Goal: Information Seeking & Learning: Check status

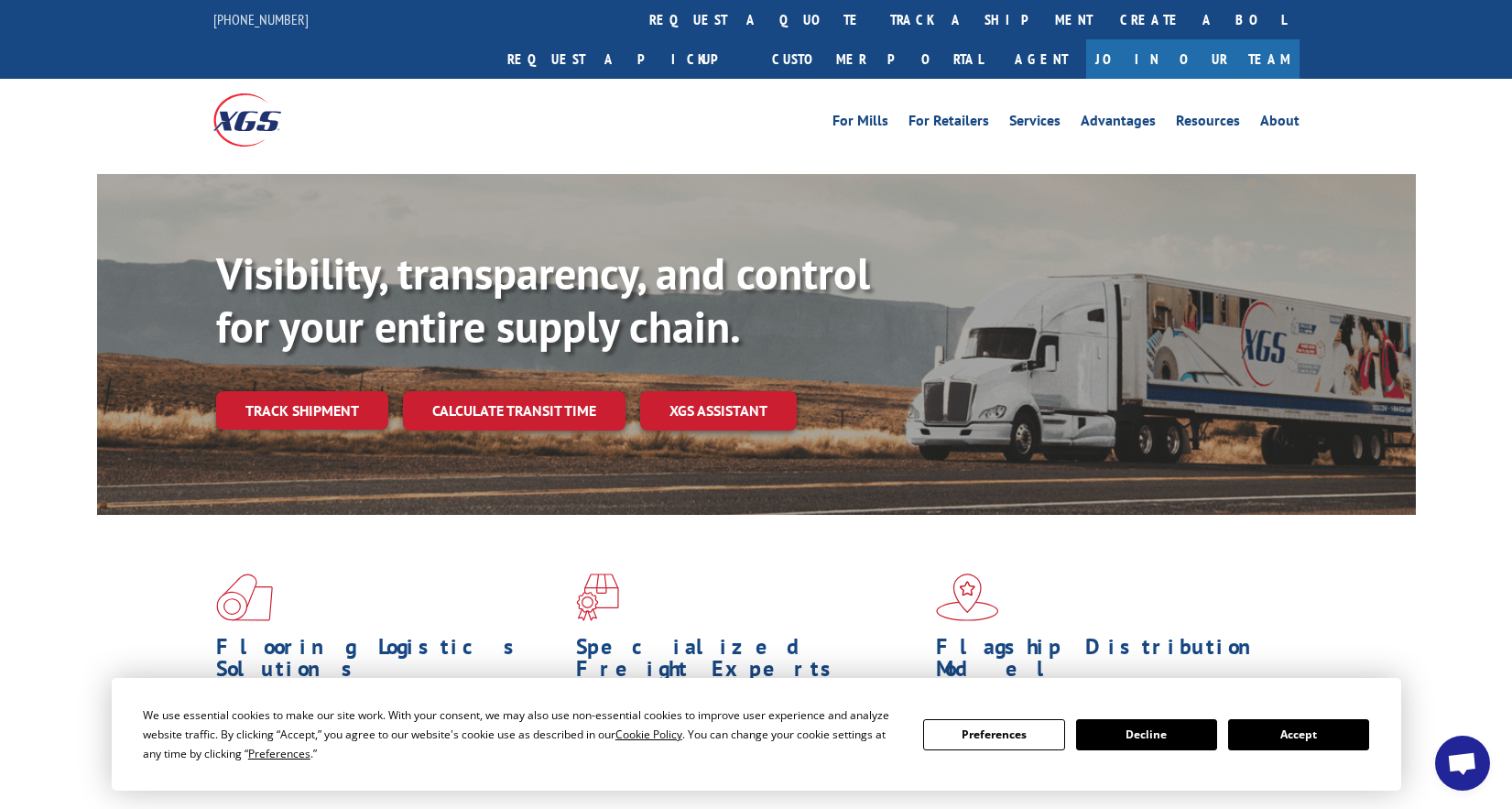
click at [1292, 743] on button "Accept" at bounding box center [1298, 735] width 141 height 31
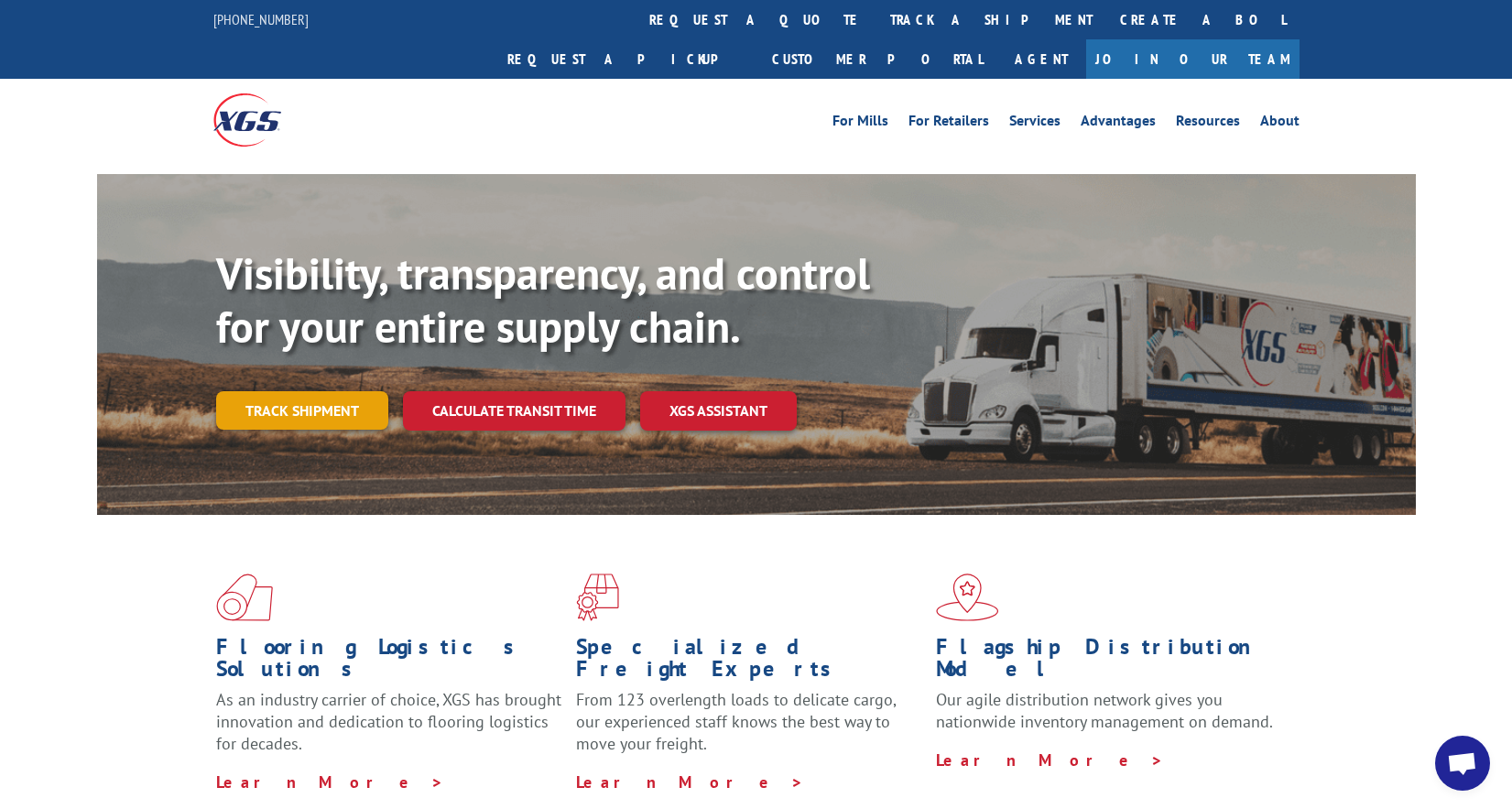
click at [302, 391] on link "Track shipment" at bounding box center [302, 410] width 172 height 38
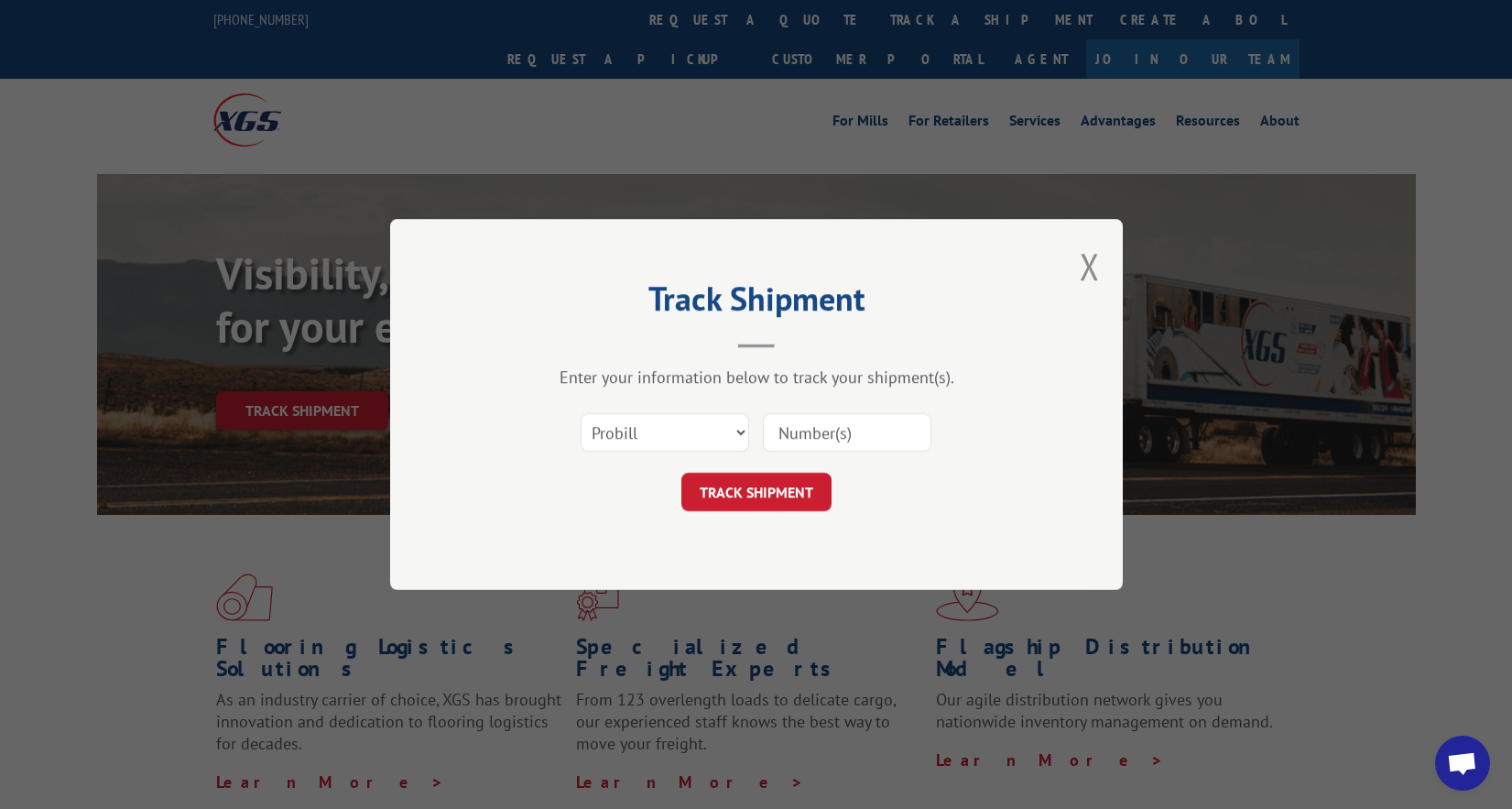
click at [816, 429] on input at bounding box center [847, 431] width 168 height 38
paste input "17259550"
type input "17259550"
click at [777, 491] on button "TRACK SHIPMENT" at bounding box center [757, 491] width 151 height 38
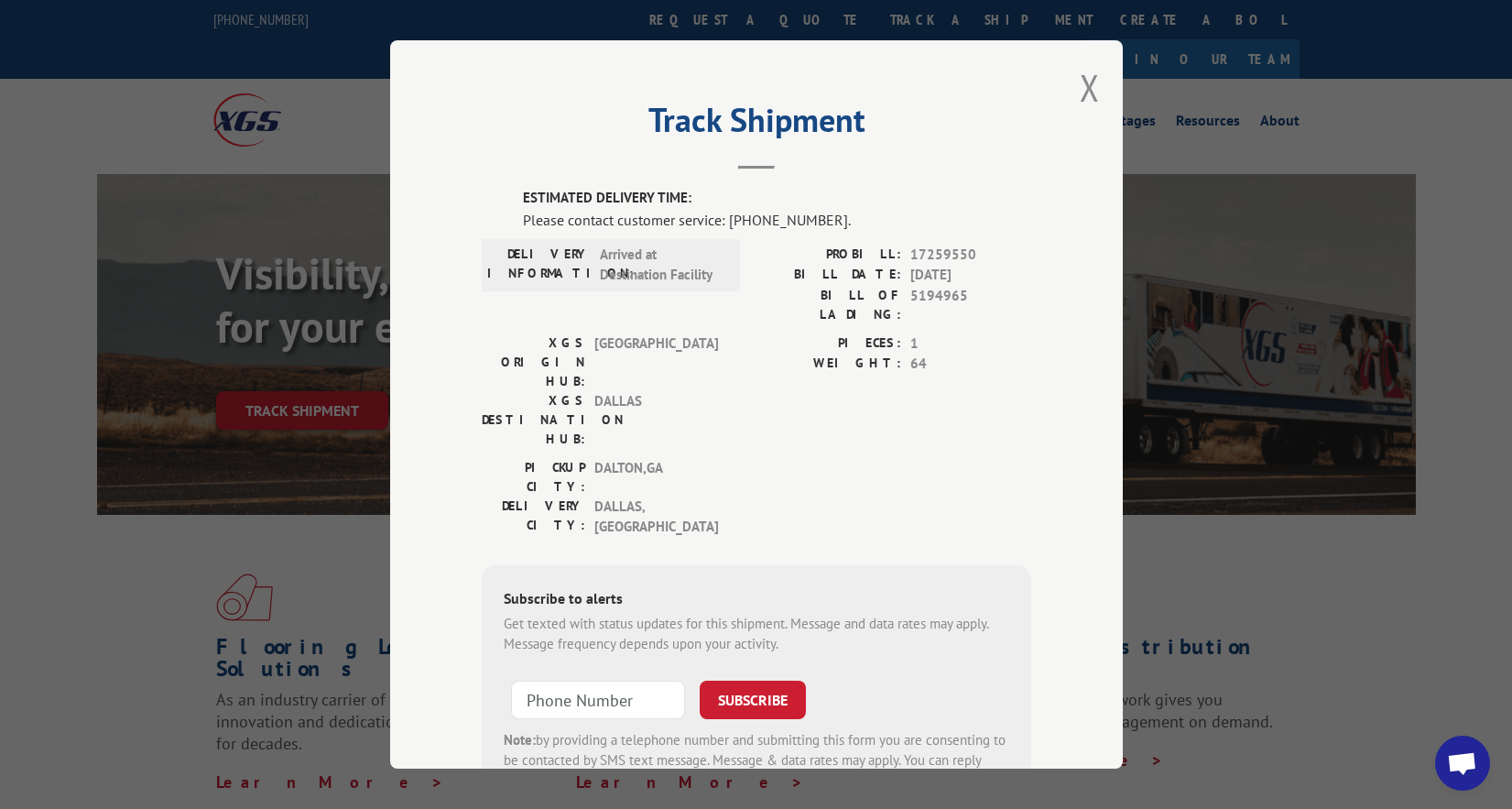
click at [1242, 531] on div "Track Shipment ESTIMATED DELIVERY TIME: Please contact customer service: [PHONE…" at bounding box center [756, 404] width 1512 height 809
click at [1068, 91] on div "Track Shipment ESTIMATED DELIVERY TIME: Please contact customer service: [PHONE…" at bounding box center [756, 404] width 733 height 728
click at [1080, 79] on button "Close modal" at bounding box center [1090, 88] width 21 height 49
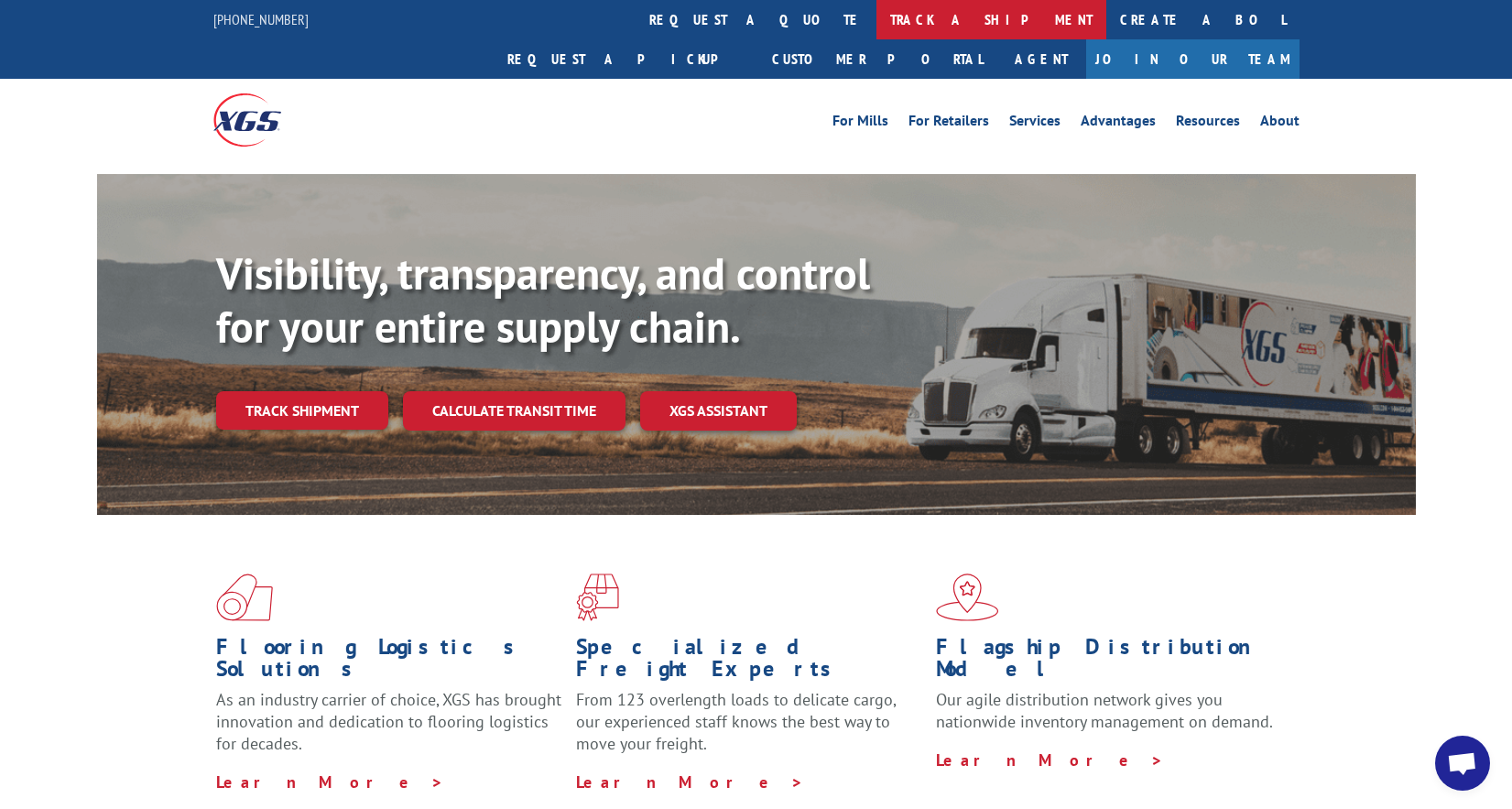
click at [876, 26] on link "track a shipment" at bounding box center [991, 20] width 230 height 39
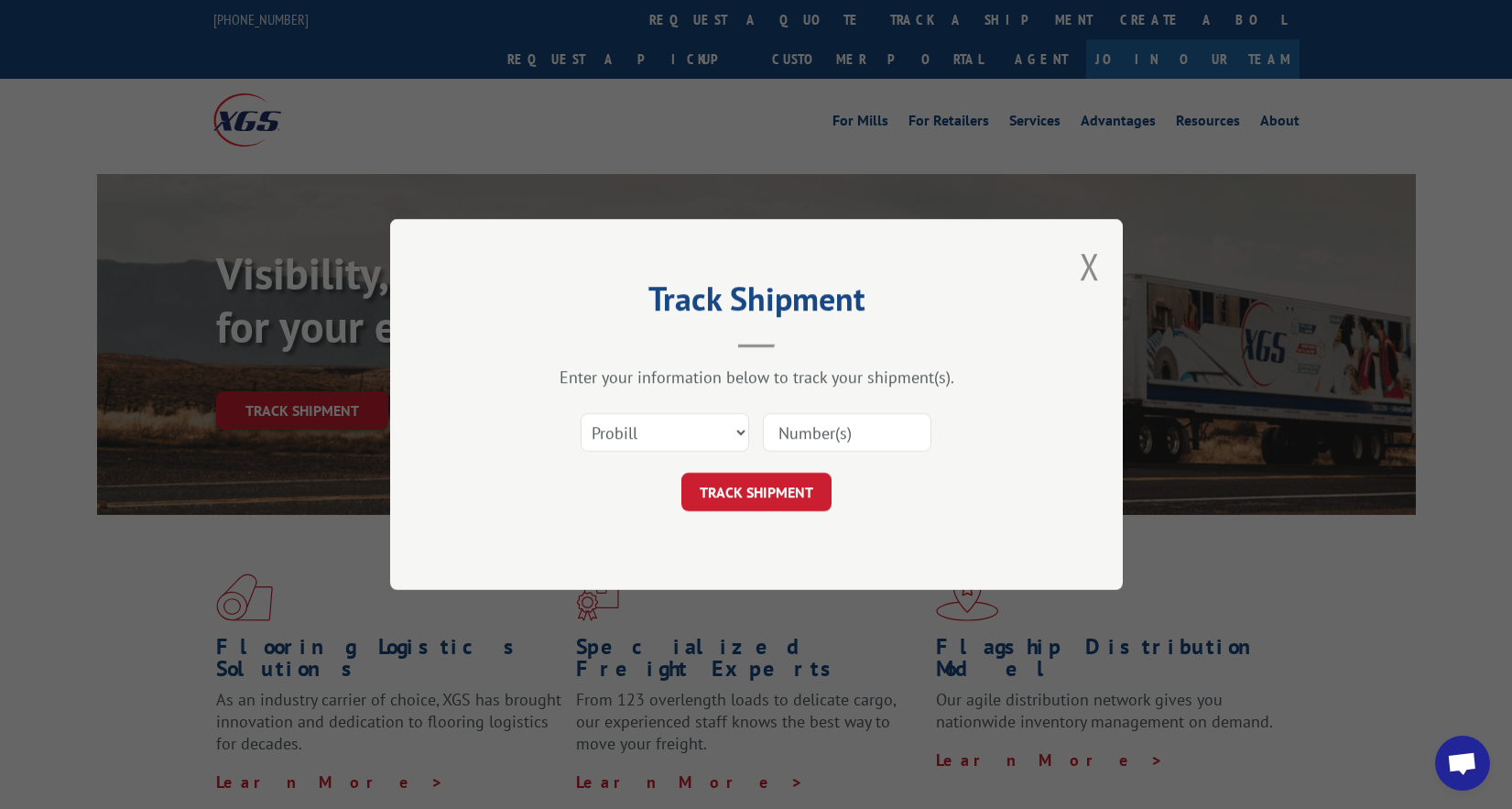
click at [817, 424] on input at bounding box center [847, 431] width 168 height 38
paste input "17259550"
type input "17259550"
click button "TRACK SHIPMENT" at bounding box center [757, 491] width 151 height 38
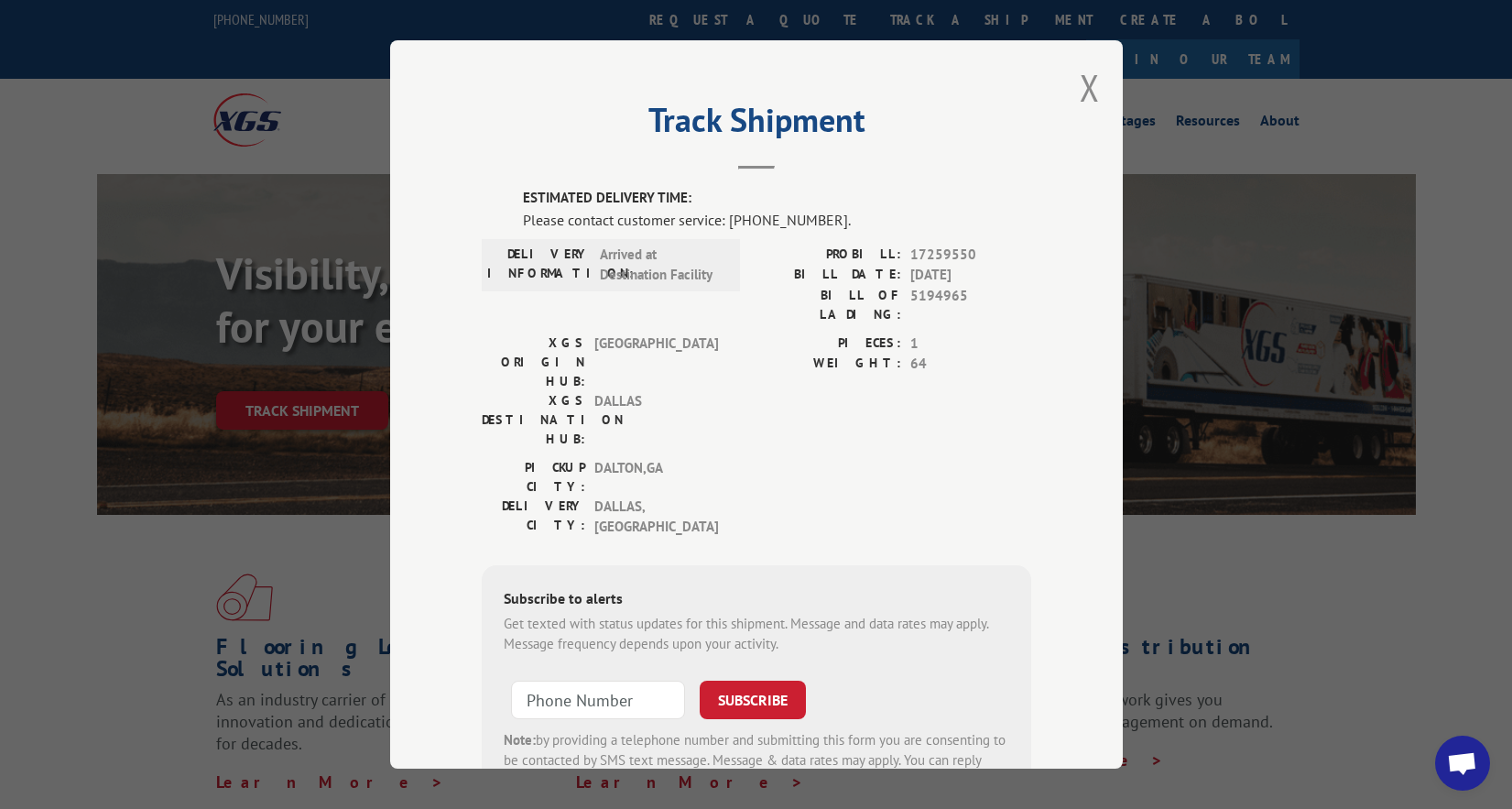
click at [1096, 87] on div "Track Shipment ESTIMATED DELIVERY TIME: Please contact customer service: [PHONE…" at bounding box center [756, 404] width 733 height 728
click at [1083, 85] on button "Close modal" at bounding box center [1090, 88] width 21 height 49
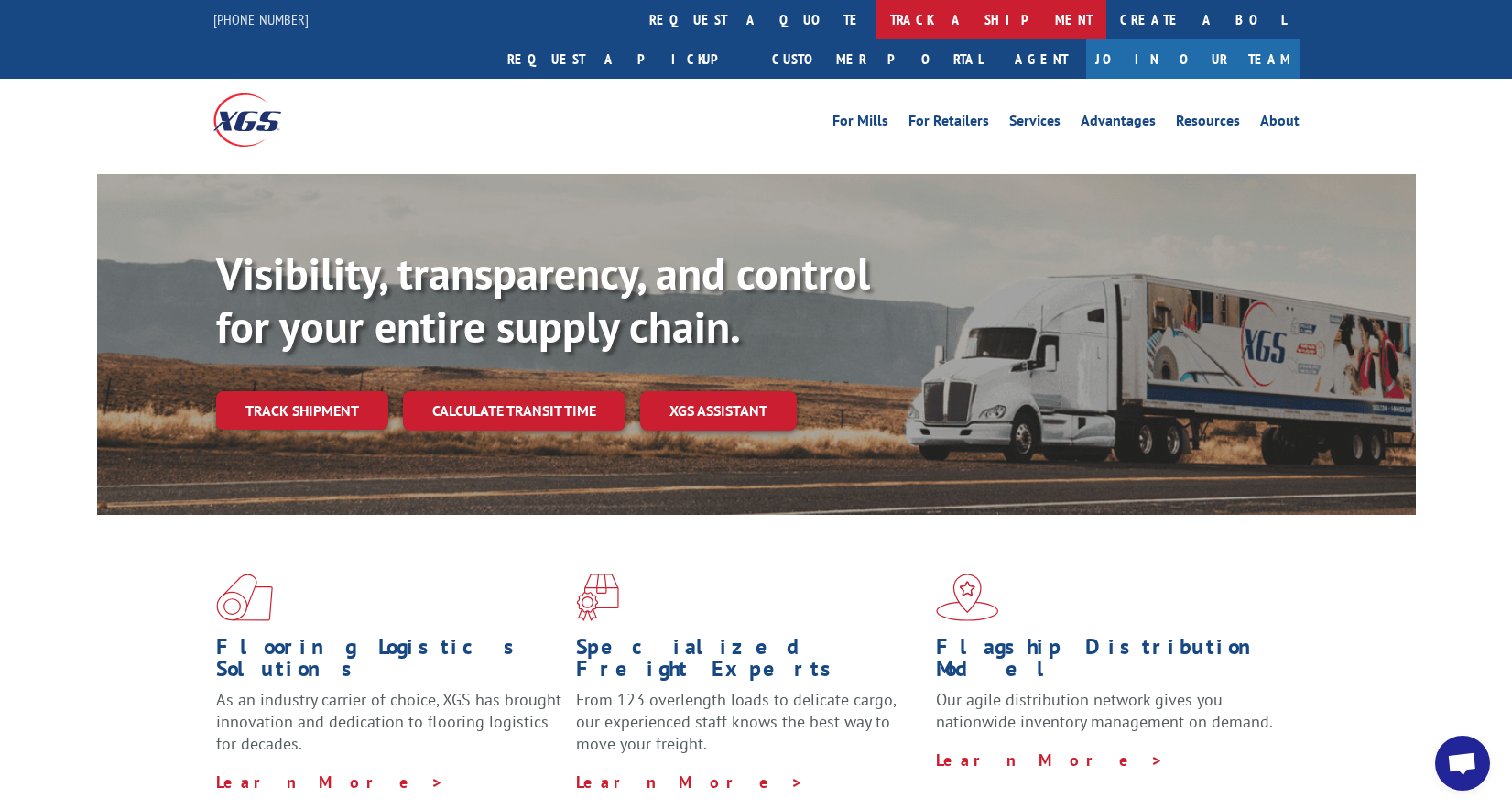
click at [876, 33] on link "track a shipment" at bounding box center [991, 20] width 230 height 39
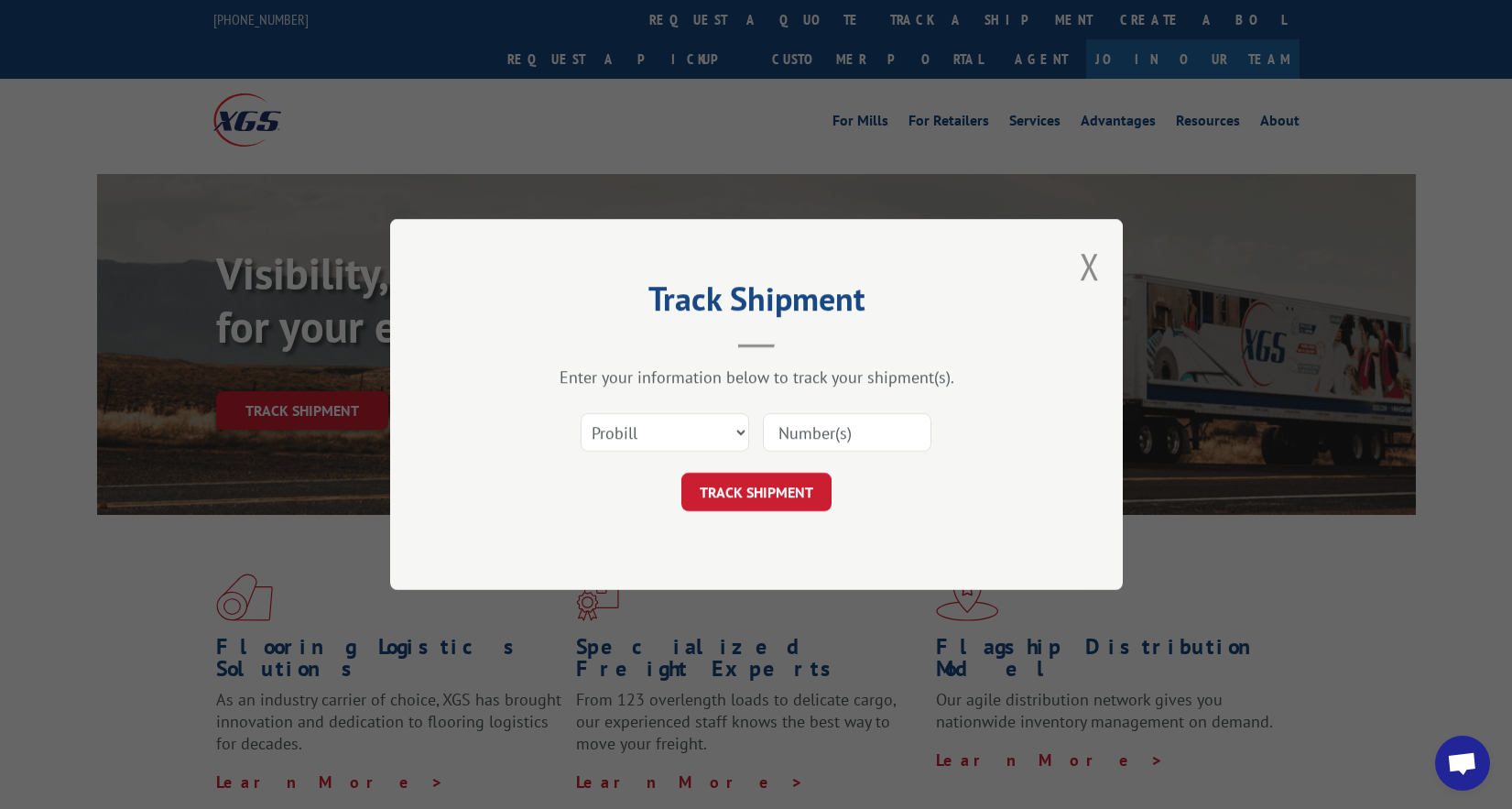
click at [807, 430] on input at bounding box center [847, 431] width 168 height 38
paste input "17259550"
type input "17259550"
click at [747, 499] on button "TRACK SHIPMENT" at bounding box center [757, 491] width 151 height 38
